Goal: Information Seeking & Learning: Learn about a topic

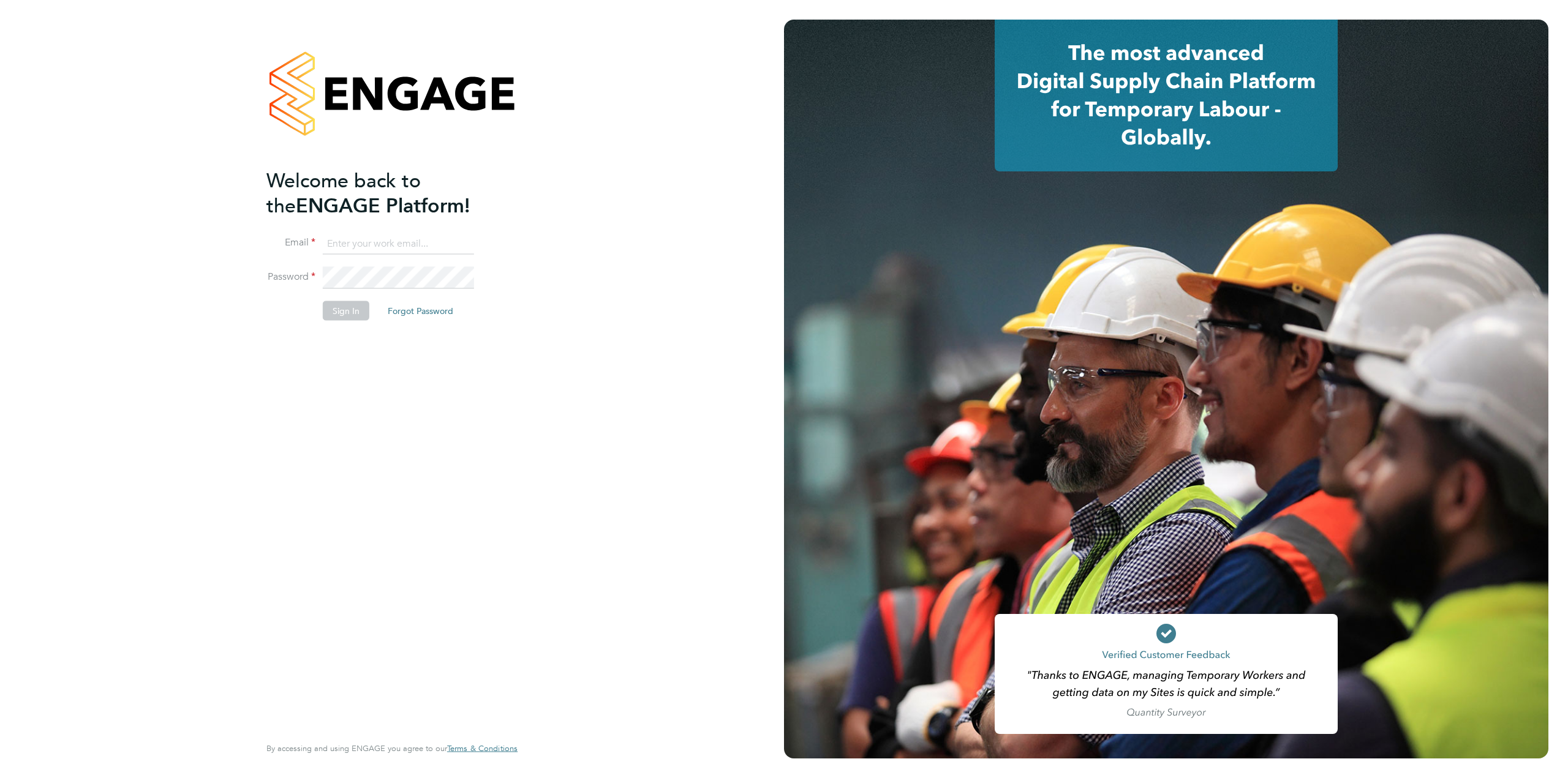
type input "stefan.mekki@randstad.co.uk"
click at [357, 310] on button "Sign In" at bounding box center [346, 311] width 46 height 19
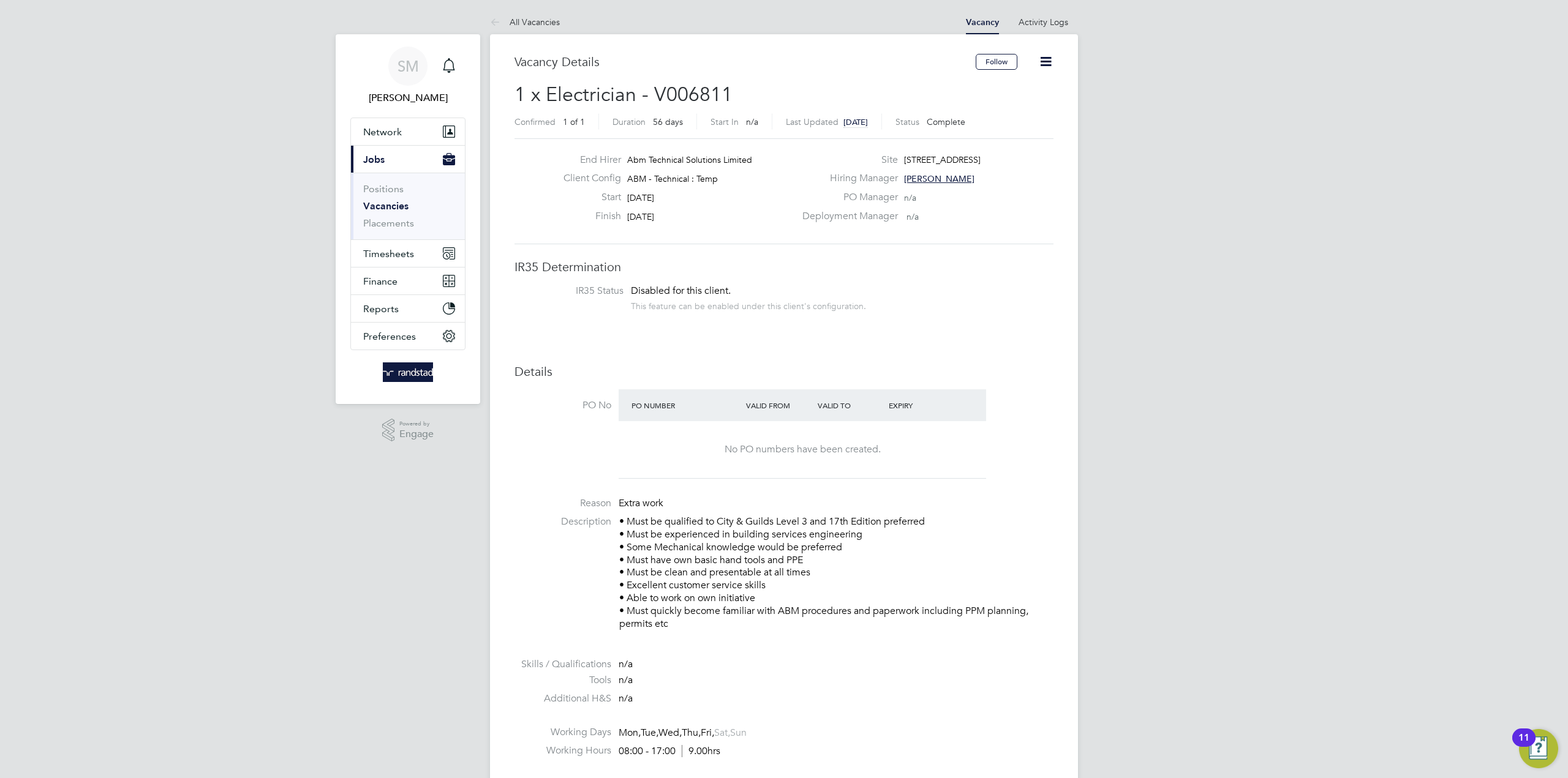
click at [386, 197] on li "Positions" at bounding box center [409, 191] width 92 height 17
click at [384, 190] on link "Positions" at bounding box center [384, 189] width 40 height 12
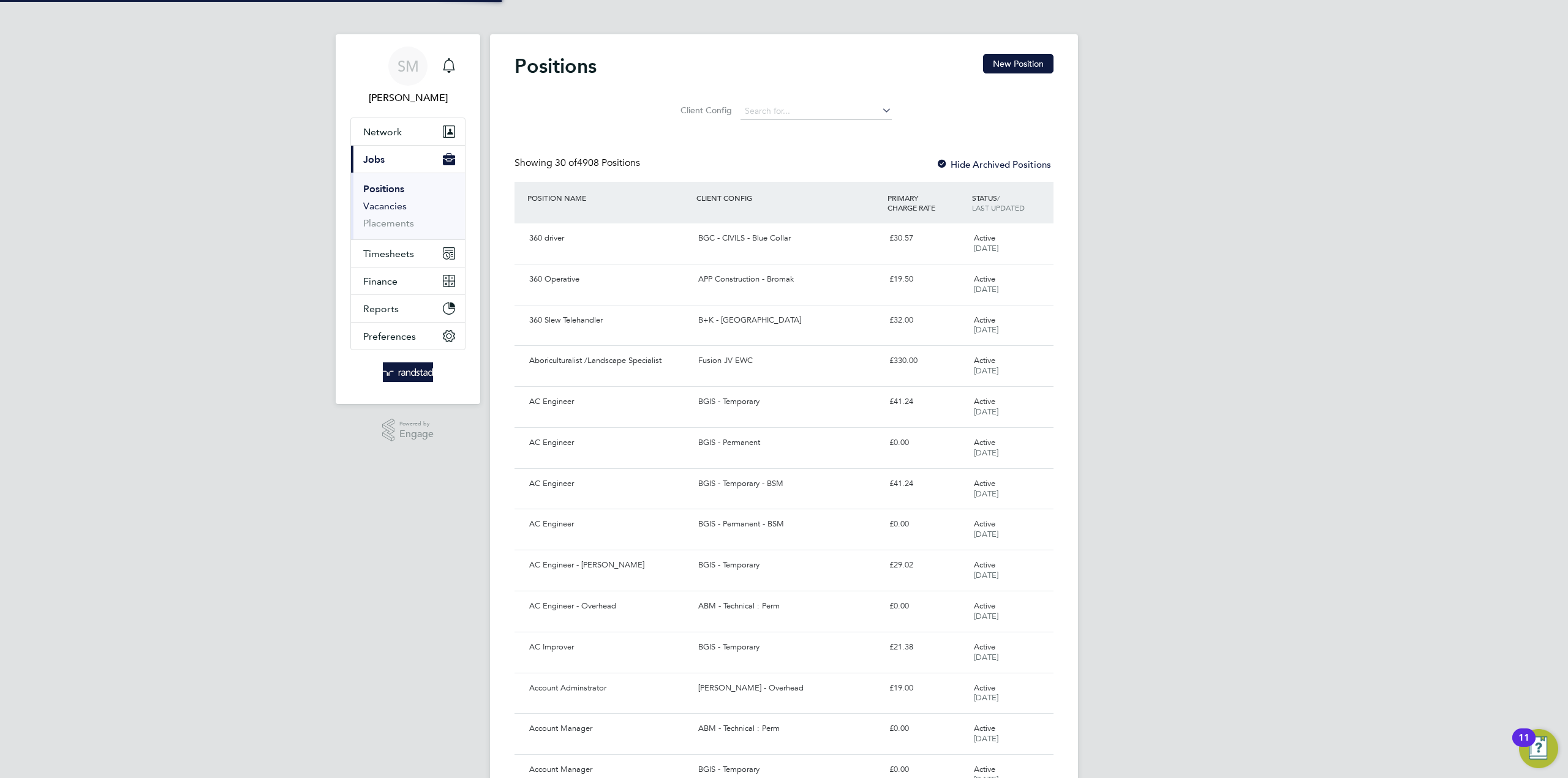
click at [387, 206] on link "Vacancies" at bounding box center [385, 206] width 43 height 12
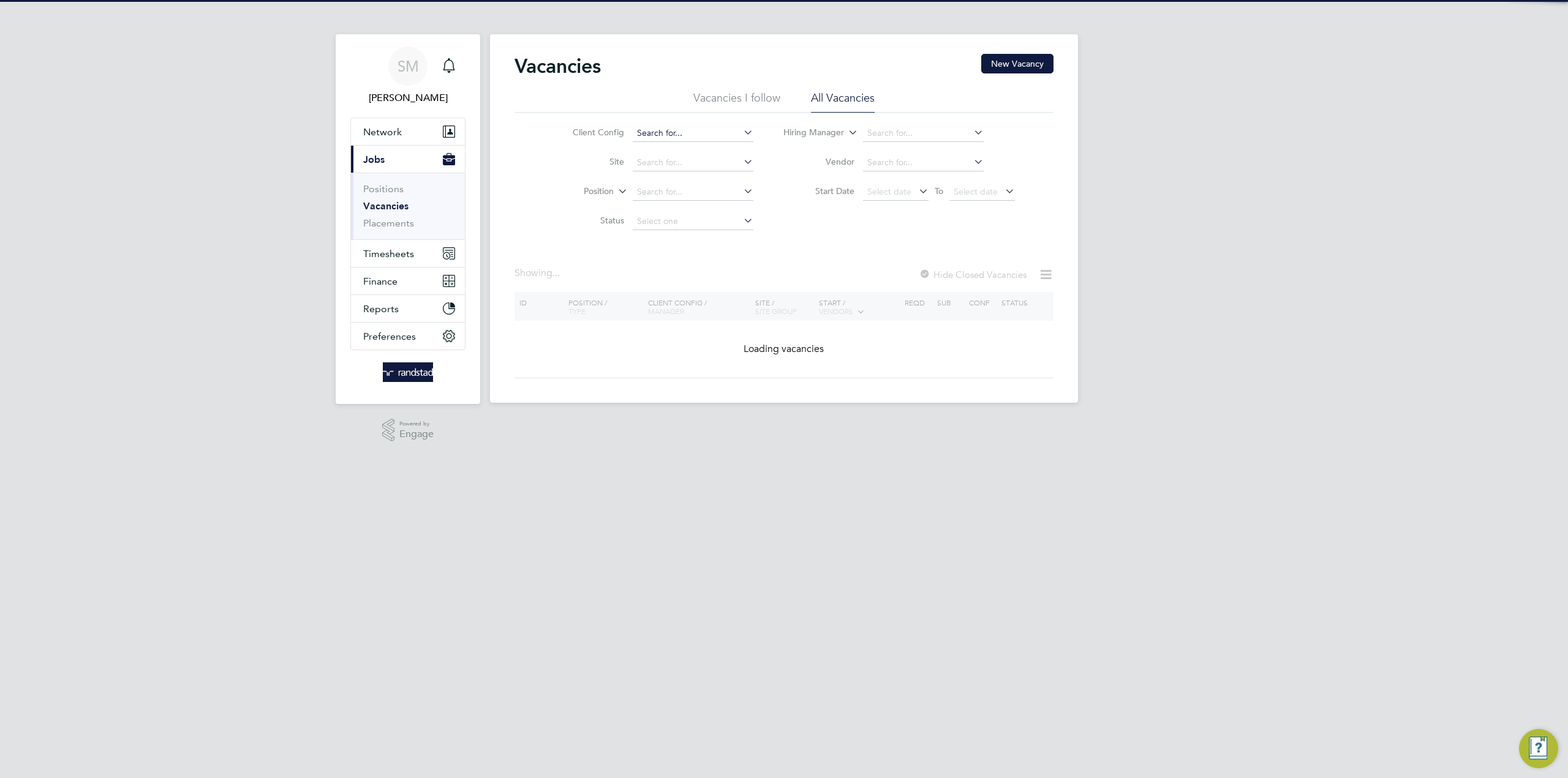
click at [705, 135] on input at bounding box center [693, 133] width 121 height 17
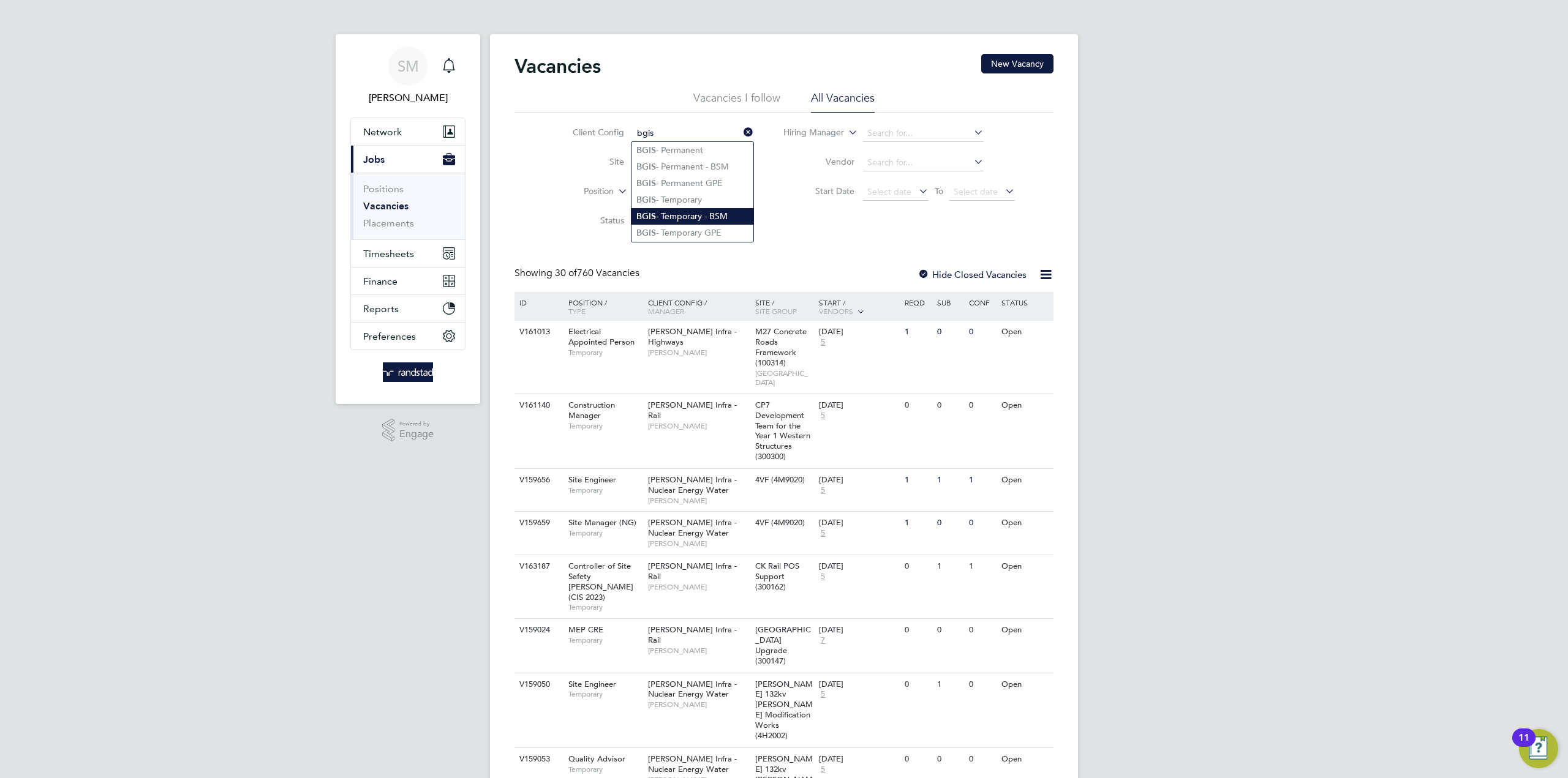
click at [696, 210] on li "BGIS - Temporary - BSM" at bounding box center [692, 216] width 122 height 16
type input "BGIS - Temporary - BSM"
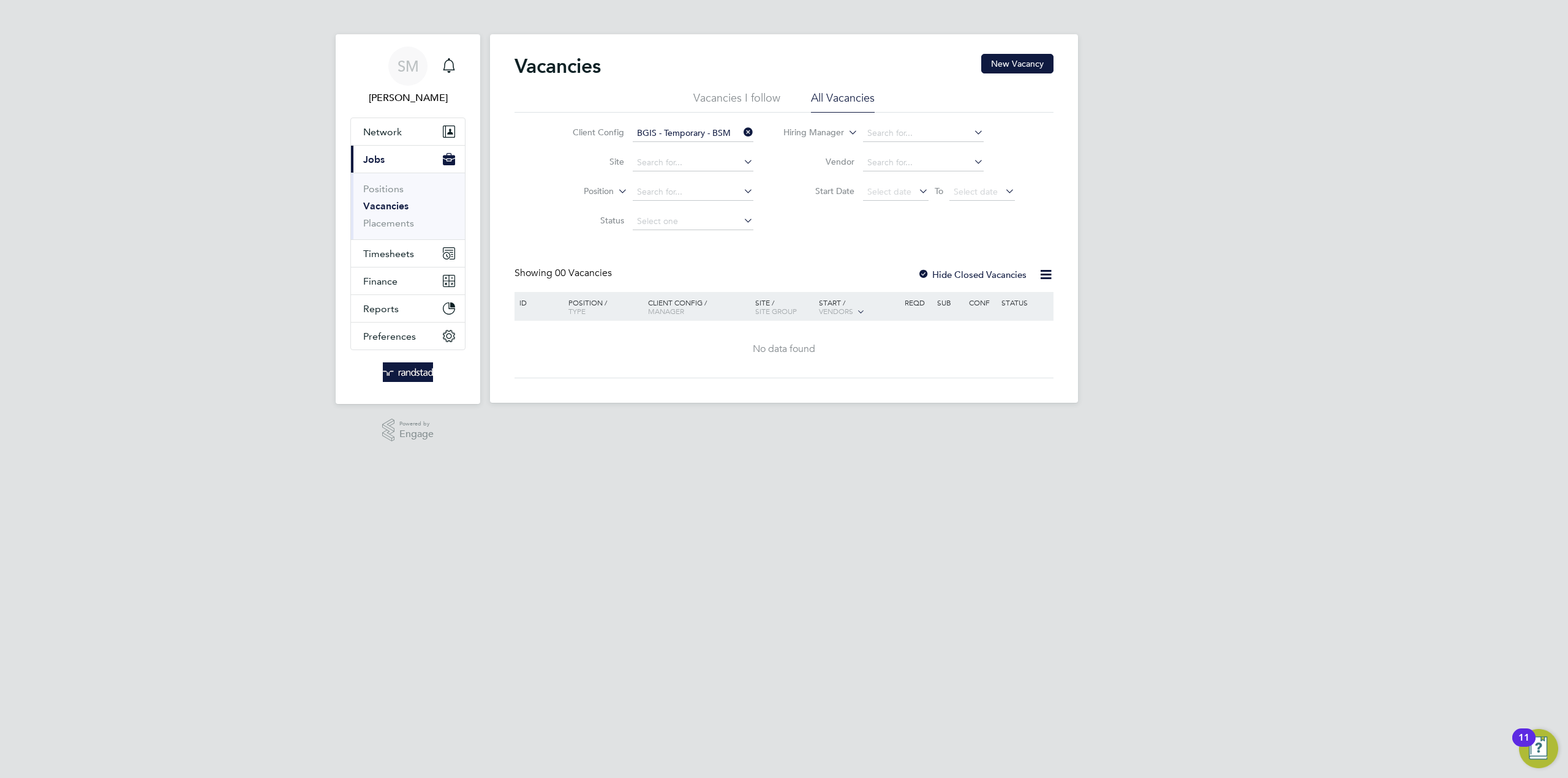
click at [741, 131] on icon at bounding box center [741, 132] width 0 height 17
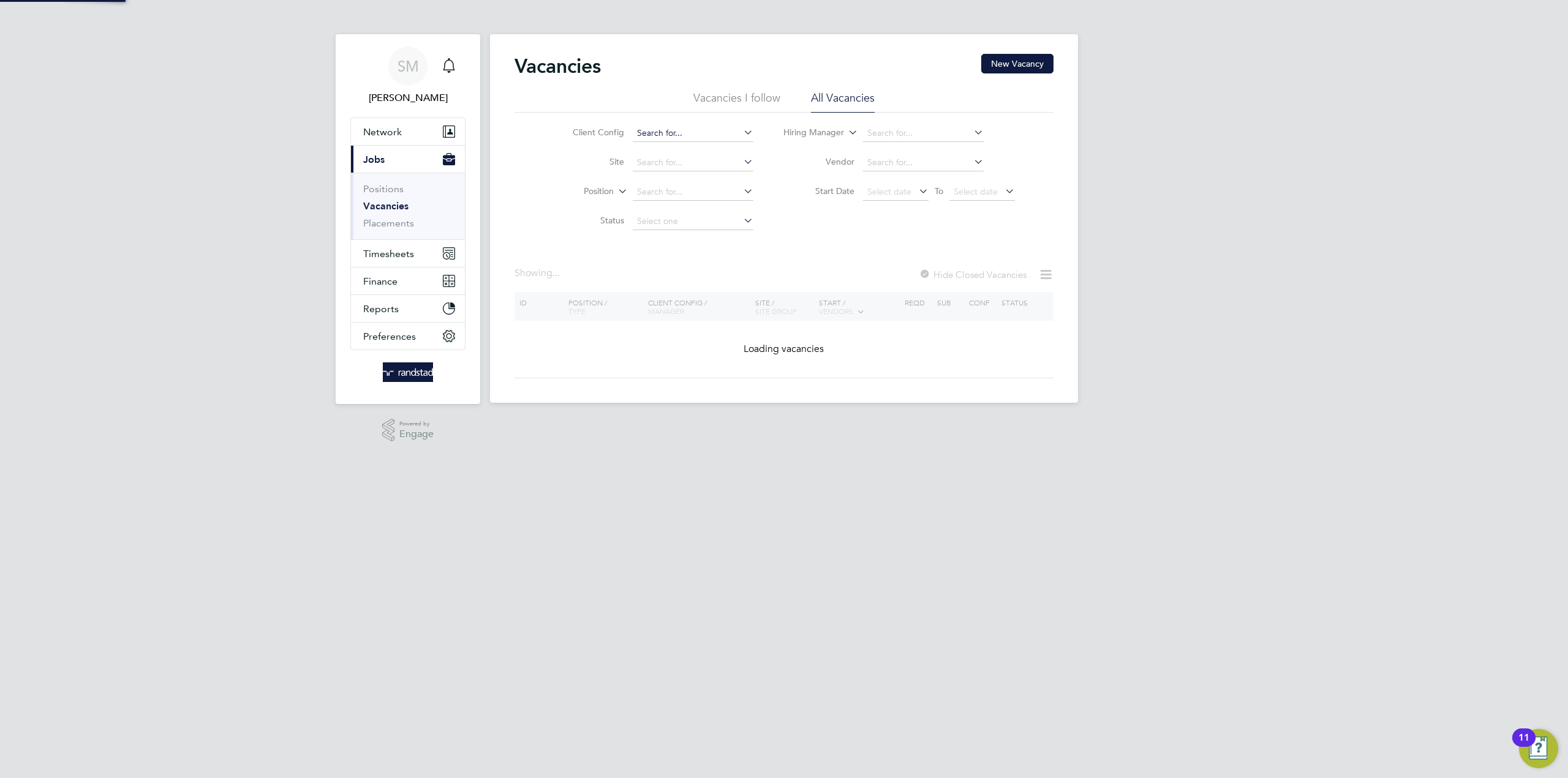
click at [707, 137] on input at bounding box center [693, 133] width 121 height 17
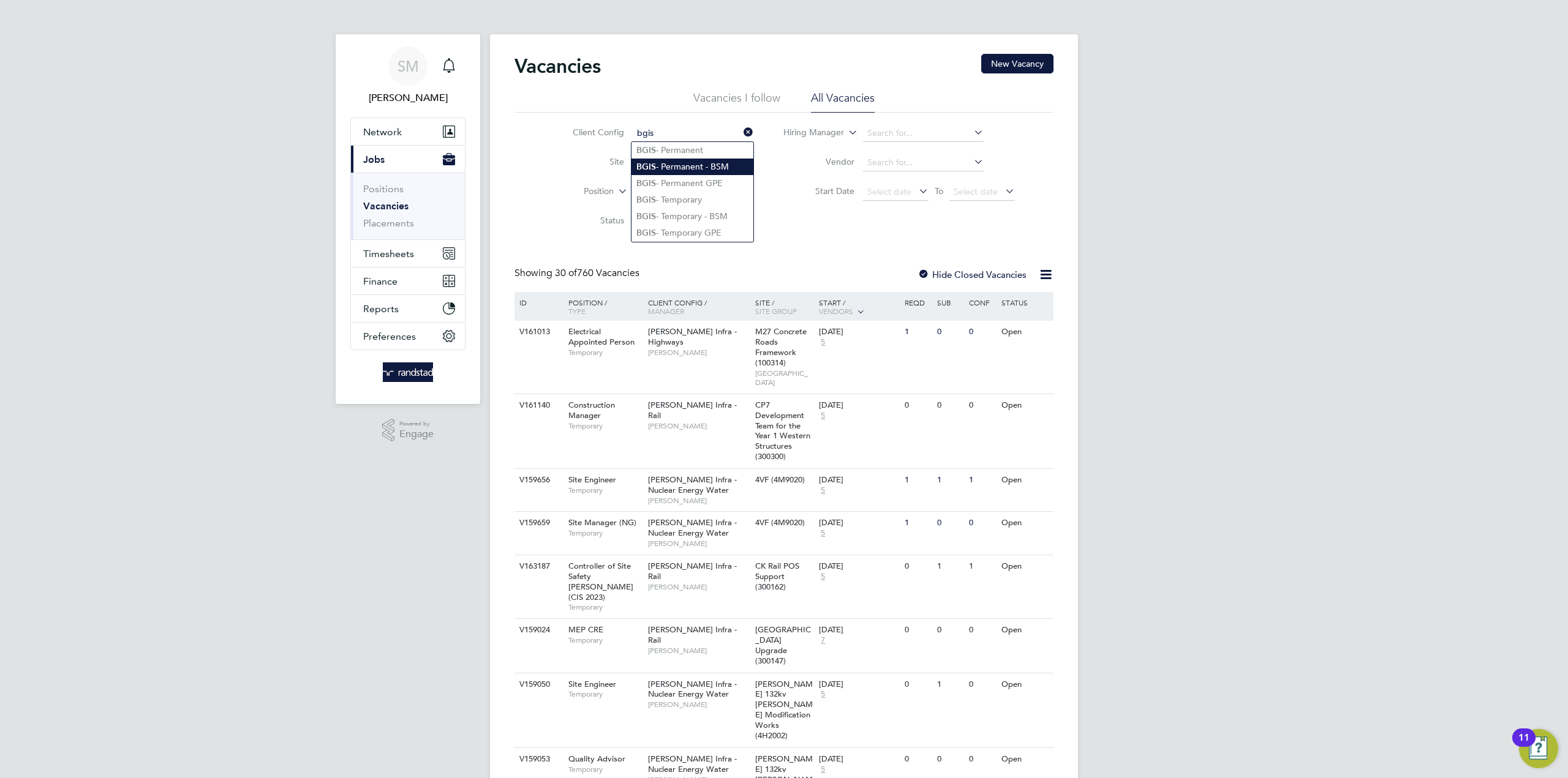
click at [695, 166] on li "BGIS - Permanent - BSM" at bounding box center [692, 167] width 122 height 16
type input "BGIS - Permanent - BSM"
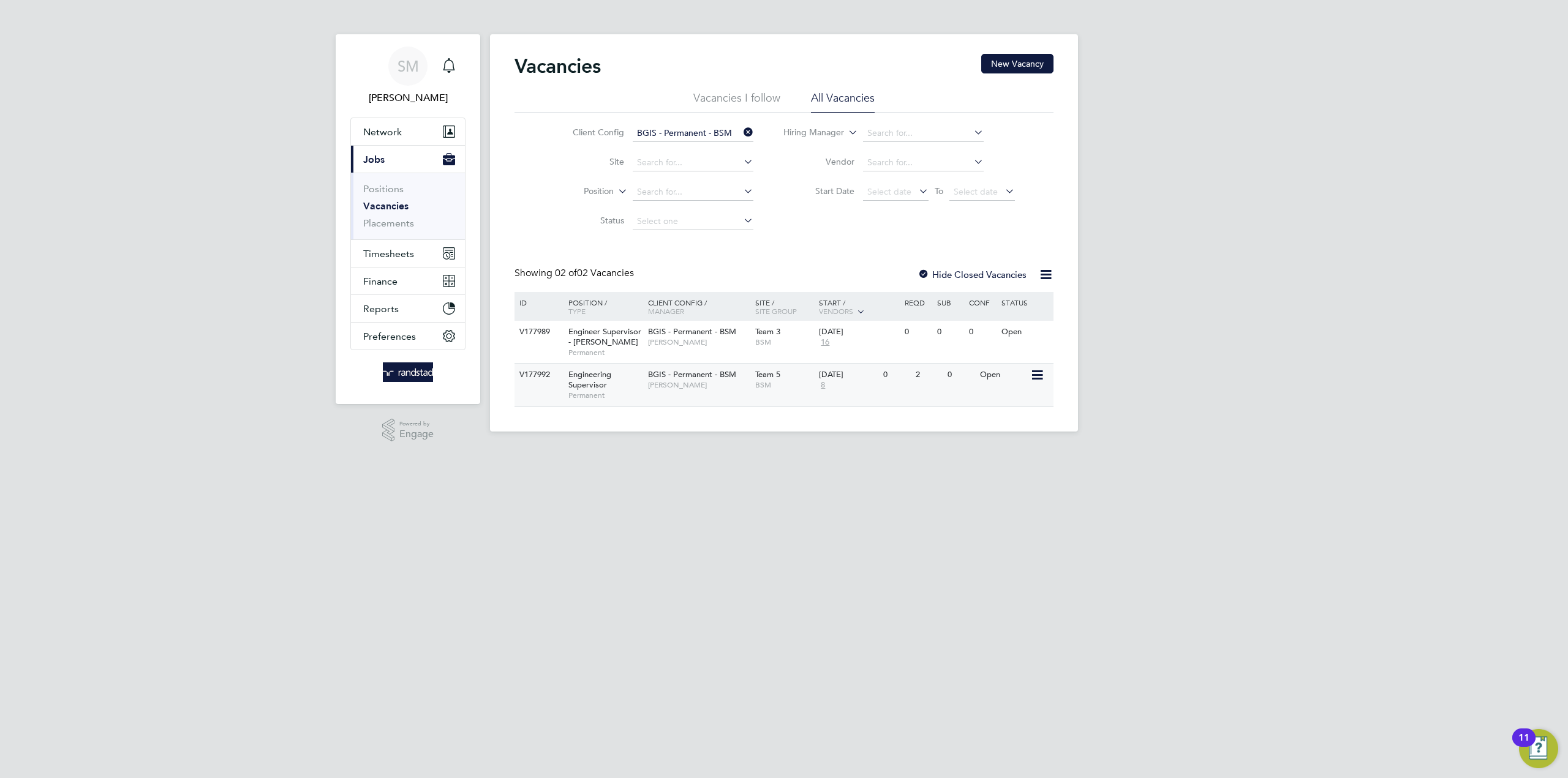
click at [602, 380] on span "Engineering Supervisor" at bounding box center [590, 380] width 43 height 21
click at [741, 130] on icon at bounding box center [741, 132] width 0 height 17
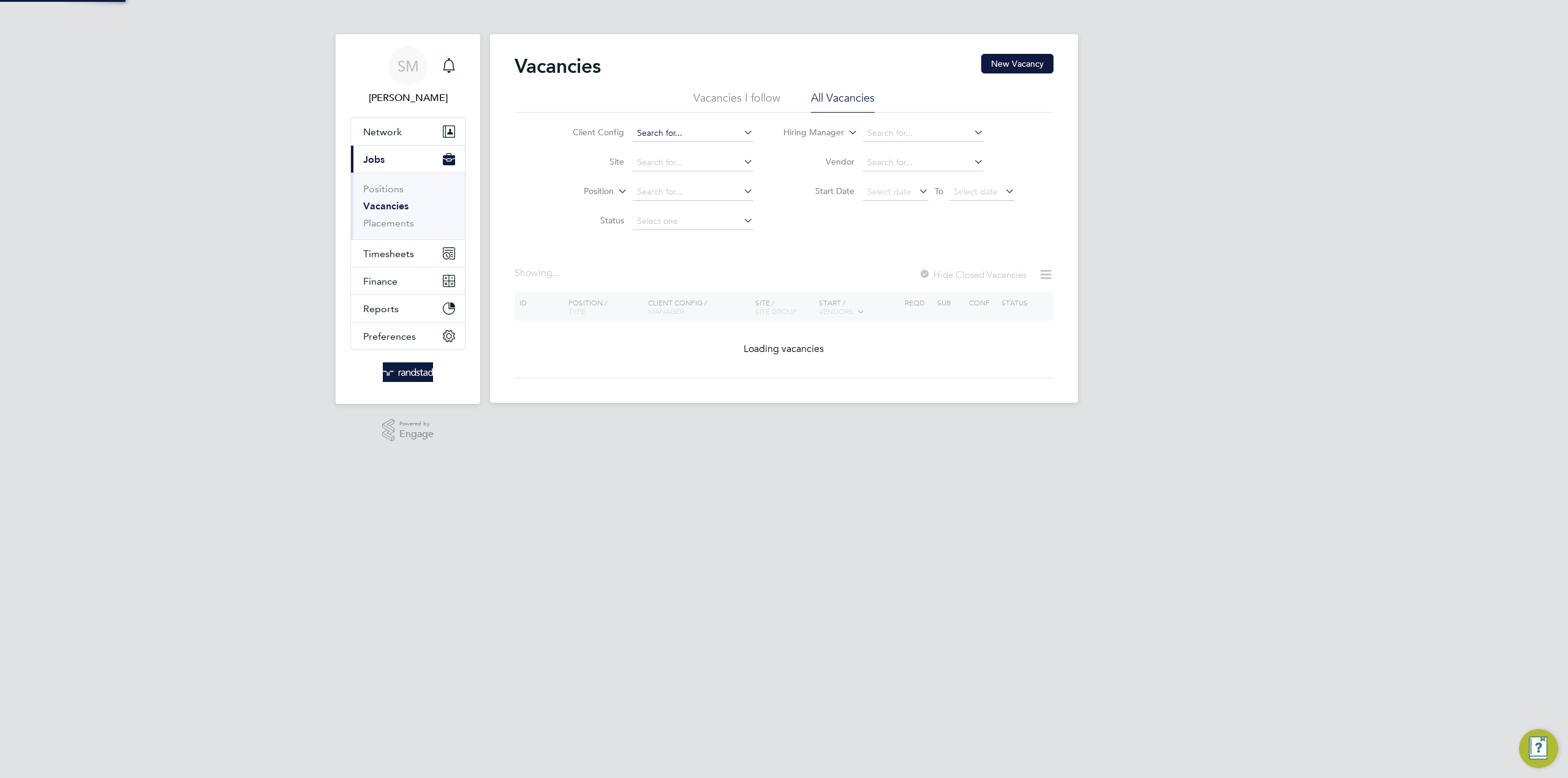
click at [700, 131] on input at bounding box center [693, 133] width 121 height 17
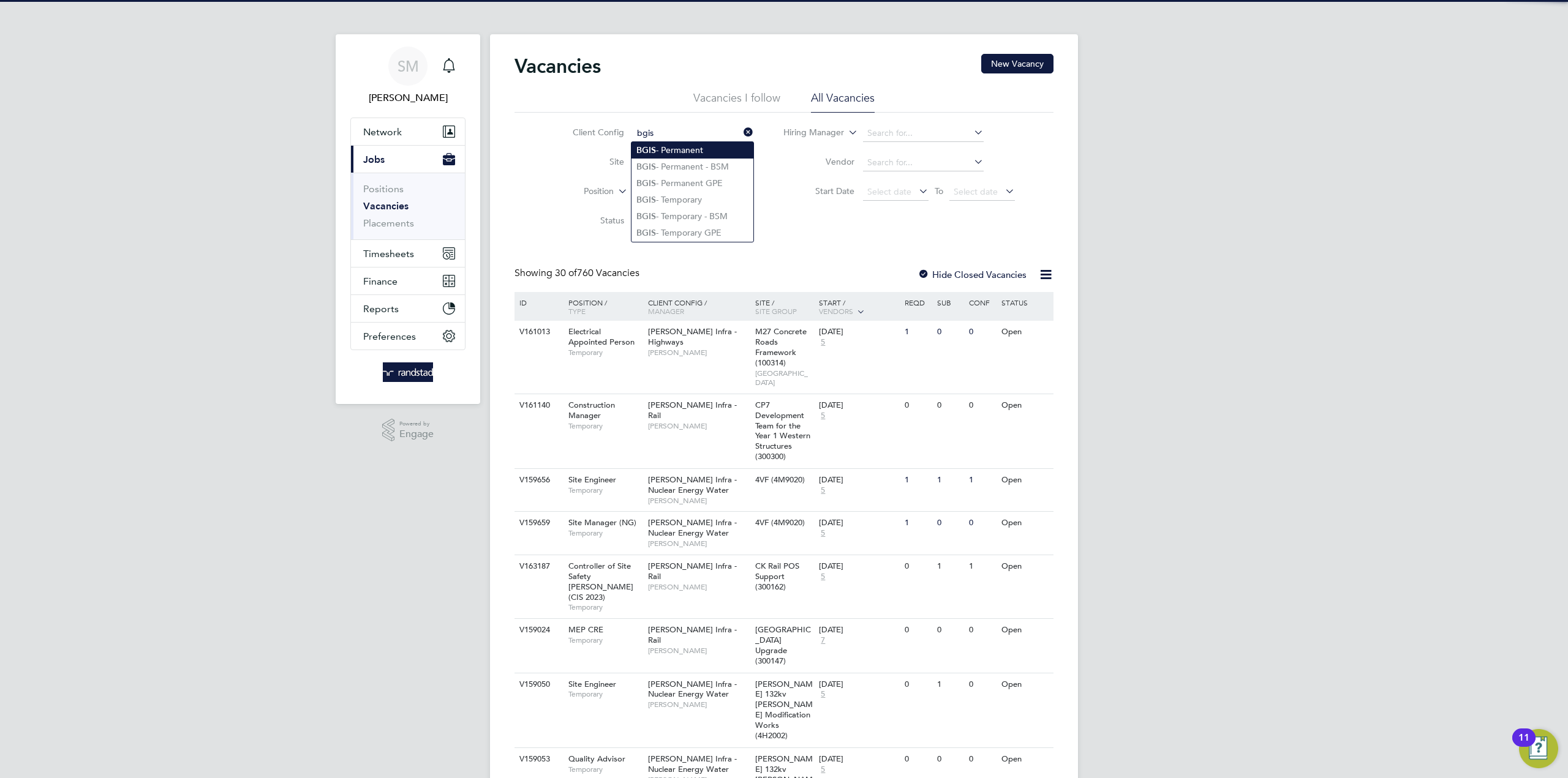
click at [686, 151] on li "BGIS - Permanent" at bounding box center [692, 150] width 122 height 16
type input "BGIS - Permanent"
